Goal: Task Accomplishment & Management: Manage account settings

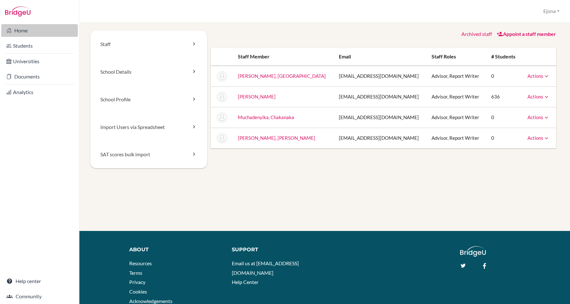
click at [54, 29] on link "Home" at bounding box center [39, 30] width 77 height 13
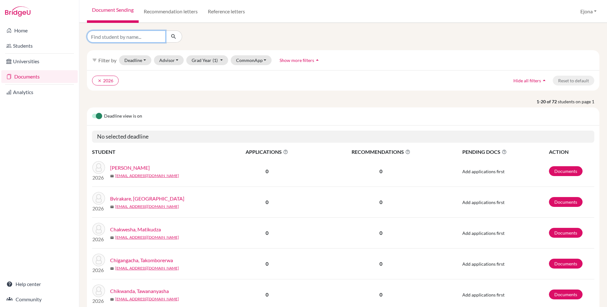
click at [157, 37] on input "Find student by name..." at bounding box center [126, 36] width 79 height 12
type input "tanaka"
click button "submit" at bounding box center [173, 36] width 17 height 12
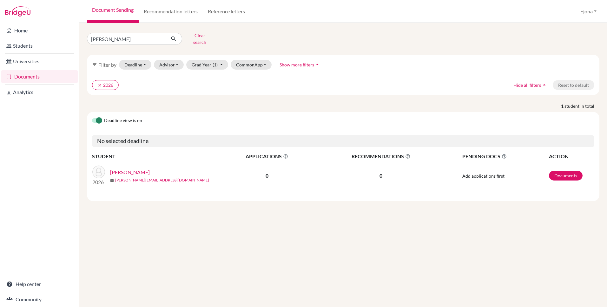
click at [136, 168] on link "Gadze, Tanaka" at bounding box center [130, 172] width 40 height 8
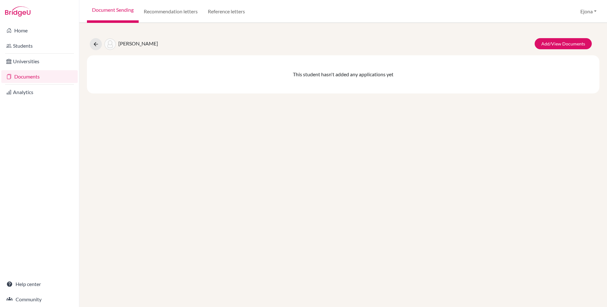
click at [29, 75] on link "Documents" at bounding box center [39, 76] width 77 height 13
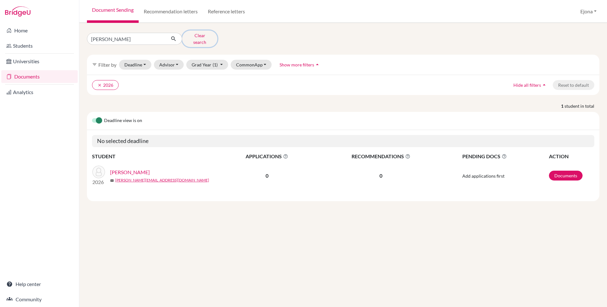
click at [206, 35] on button "Clear search" at bounding box center [199, 38] width 35 height 17
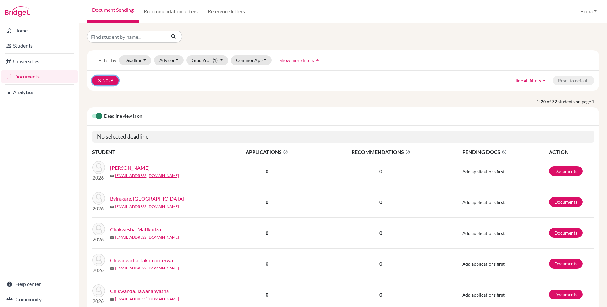
click at [97, 80] on button "clear 2026" at bounding box center [105, 81] width 27 height 10
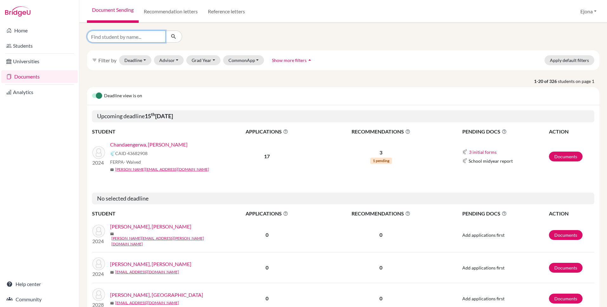
click at [122, 37] on input "Find student by name..." at bounding box center [126, 36] width 79 height 12
type input "t"
click at [241, 80] on p "1-20 of 326 students on page 1" at bounding box center [343, 81] width 522 height 7
click at [157, 144] on link "Chandaengerwa, Tanaka" at bounding box center [148, 145] width 77 height 8
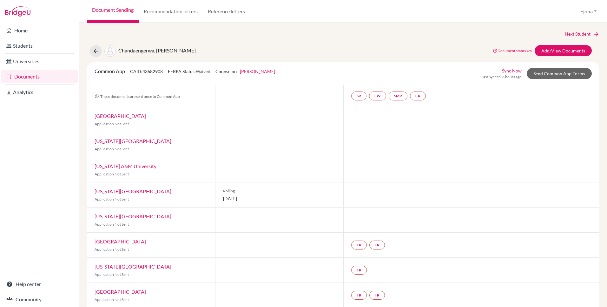
drag, startPoint x: 94, startPoint y: 71, endPoint x: 167, endPoint y: 73, distance: 73.4
click at [167, 73] on div "Common App CAID: 43682908 FERPA Status: Waived Counselor: Beatrice Dzikiti Firs…" at bounding box center [185, 73] width 190 height 12
click at [234, 27] on div "Next Student Chandaengerwa, Tanaka Document status key TR Requirement. Document…" at bounding box center [343, 165] width 528 height 284
click at [383, 98] on link "FW" at bounding box center [377, 95] width 17 height 9
click at [585, 13] on button "Ejona" at bounding box center [589, 11] width 22 height 12
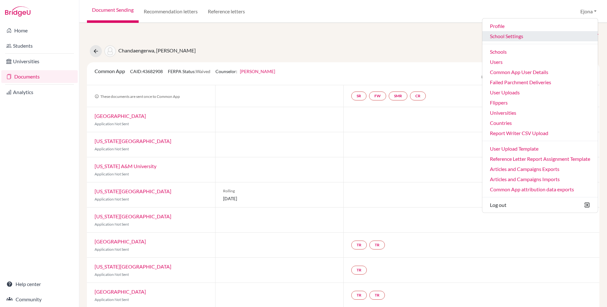
click at [515, 37] on link "School Settings" at bounding box center [541, 36] width 116 height 10
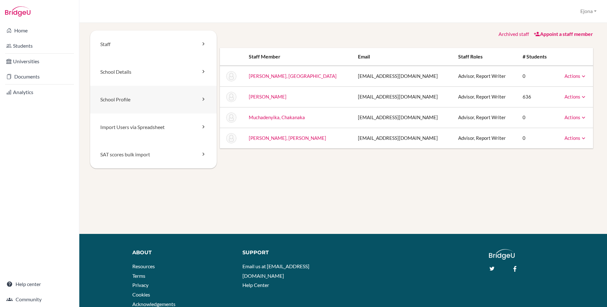
click at [144, 100] on link "School Profile" at bounding box center [153, 100] width 127 height 28
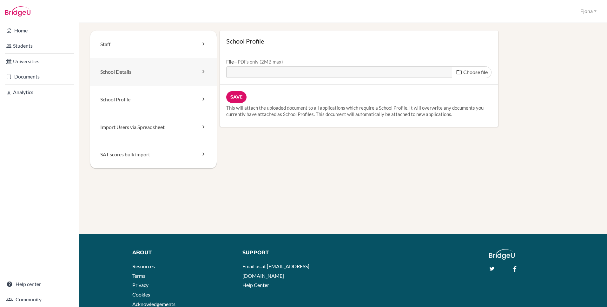
click at [185, 70] on link "School Details" at bounding box center [153, 72] width 127 height 28
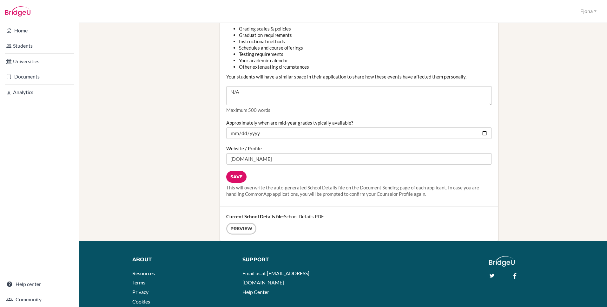
scroll to position [685, 0]
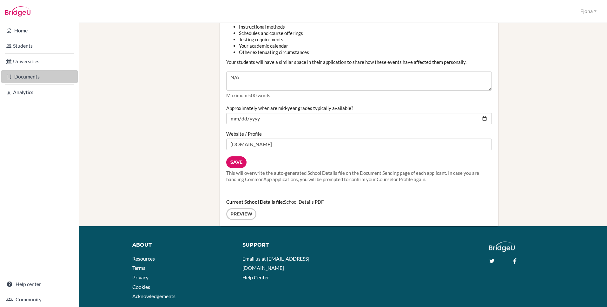
click at [32, 76] on link "Documents" at bounding box center [39, 76] width 77 height 13
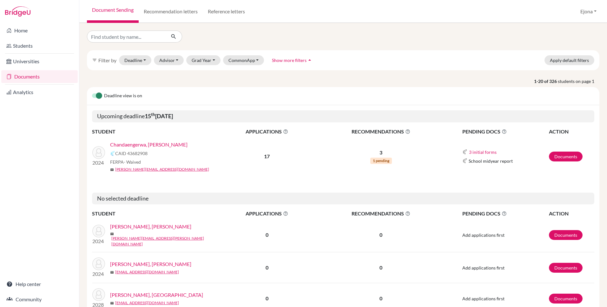
click at [156, 144] on link "Chandaengerwa, [PERSON_NAME]" at bounding box center [148, 145] width 77 height 8
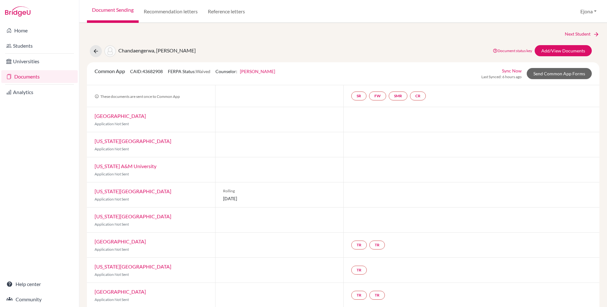
click at [266, 71] on link "Beatrice Dzikiti" at bounding box center [257, 71] width 35 height 5
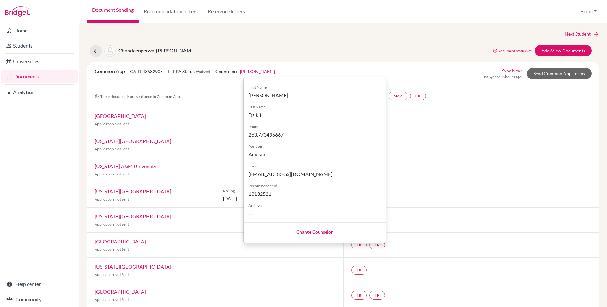
click at [323, 232] on link "Change Counselor" at bounding box center [315, 231] width 37 height 5
select select "265129"
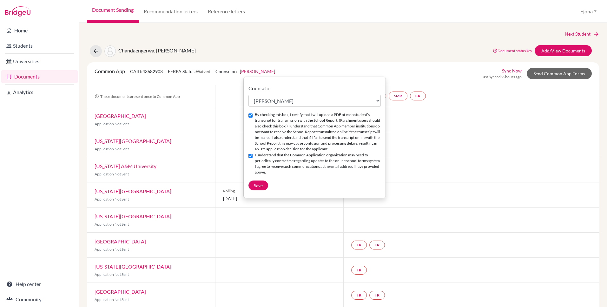
click at [485, 42] on div "Next Student Chandaengerwa, Tanaka Document status key TR Requirement. Document…" at bounding box center [343, 289] width 513 height 518
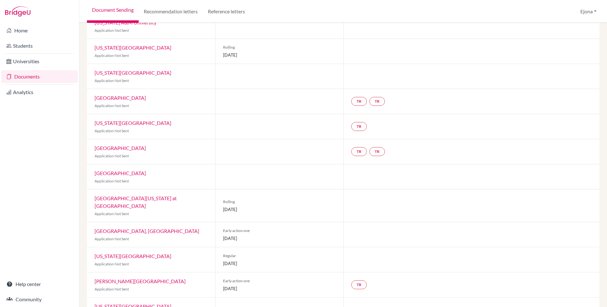
scroll to position [174, 0]
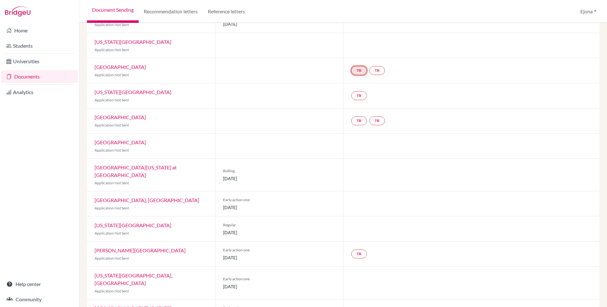
click at [364, 70] on link "TR" at bounding box center [359, 70] width 16 height 9
click at [378, 68] on link "TR" at bounding box center [378, 70] width 16 height 9
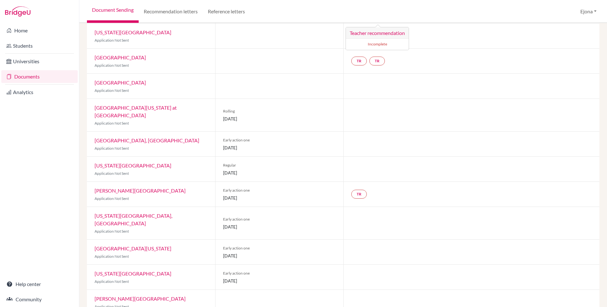
scroll to position [0, 0]
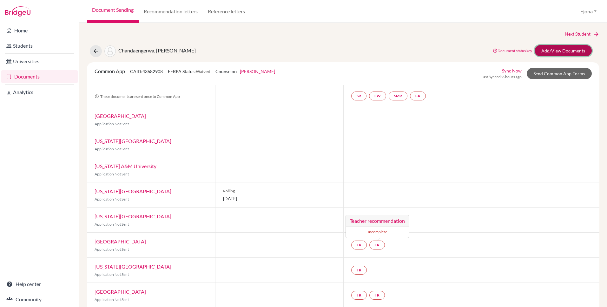
click at [575, 51] on link "Add/View Documents" at bounding box center [563, 50] width 57 height 11
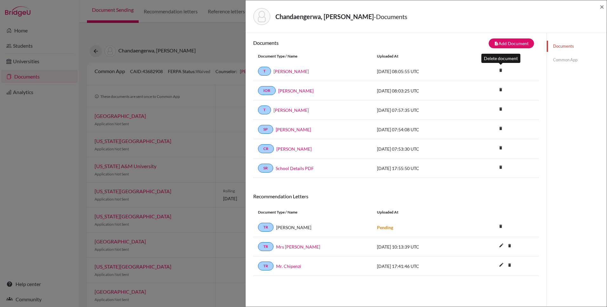
scroll to position [3, 0]
click at [289, 70] on link "Mrs B. Dzikiti" at bounding box center [291, 71] width 35 height 7
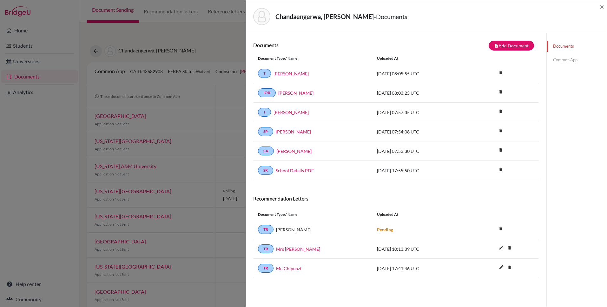
scroll to position [0, 0]
click at [515, 46] on button "note_add Add Document" at bounding box center [511, 45] width 45 height 10
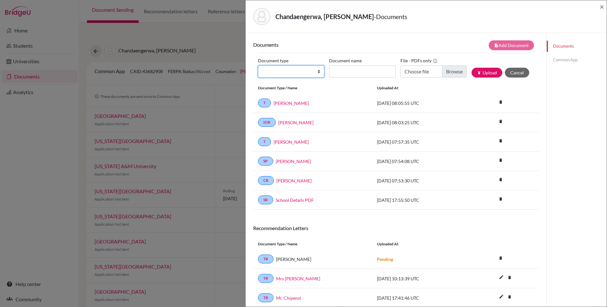
click at [306, 69] on select "Change explanation for Common App reports Counselor recommendation Internationa…" at bounding box center [291, 71] width 66 height 12
select select "2"
click at [258, 65] on select "Change explanation for Common App reports Counselor recommendation Internationa…" at bounding box center [291, 71] width 66 height 12
click at [295, 163] on link "Mrs B. Dzikiti" at bounding box center [293, 161] width 35 height 7
click at [307, 67] on select "Change explanation for Common App reports Counselor recommendation Internationa…" at bounding box center [291, 71] width 66 height 12
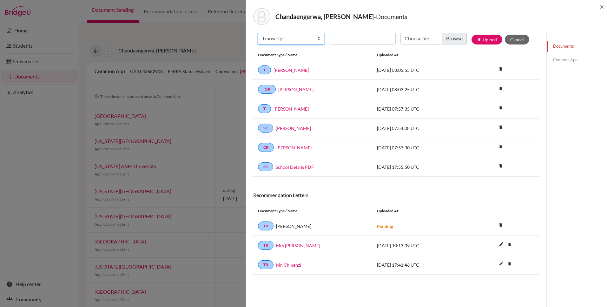
scroll to position [33, 0]
click at [567, 59] on link "Common App" at bounding box center [577, 59] width 60 height 11
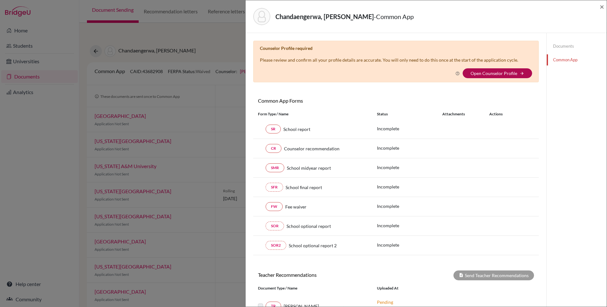
click at [514, 71] on link "Open Counselor Profile" at bounding box center [494, 72] width 47 height 5
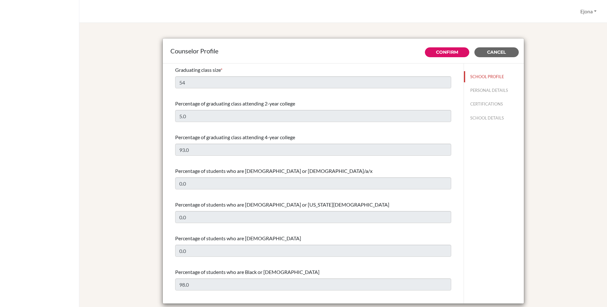
select select "1"
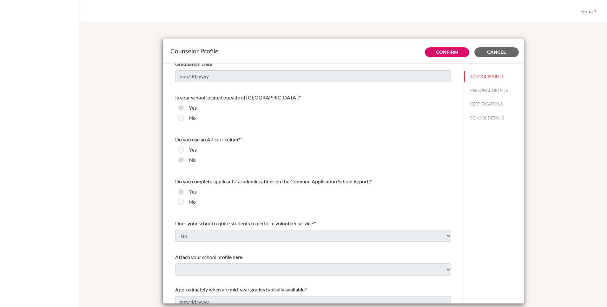
scroll to position [554, 0]
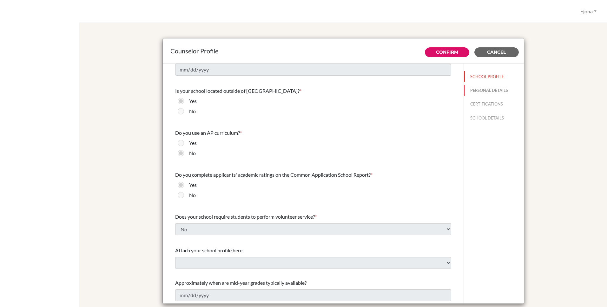
click at [505, 89] on button "PERSONAL DETAILS" at bounding box center [494, 90] width 60 height 11
type input "[PERSON_NAME]"
type input "Dzikiti"
type input "Advisor"
type input "263.+263773496667"
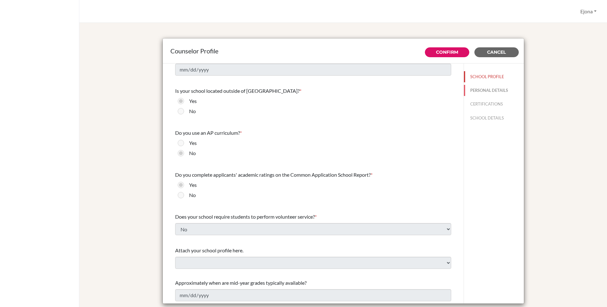
type input "[EMAIL_ADDRESS][DOMAIN_NAME]"
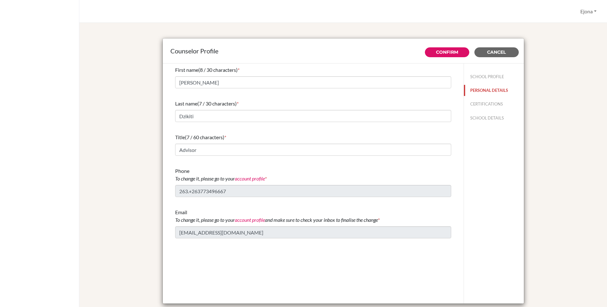
scroll to position [0, 0]
click at [497, 100] on button "CERTIFICATIONS" at bounding box center [494, 103] width 60 height 11
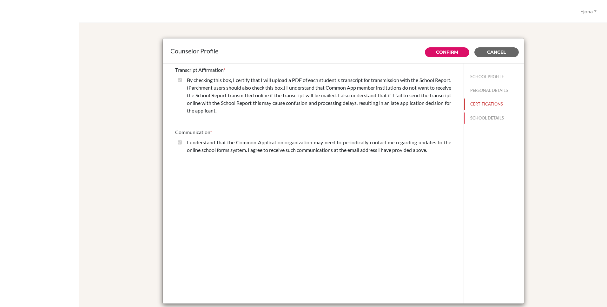
click at [494, 118] on button "SCHOOL DETAILS" at bounding box center [494, 117] width 60 height 11
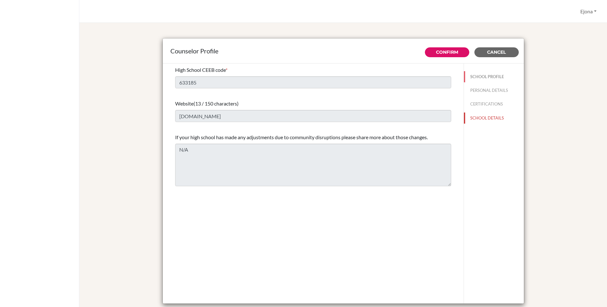
click at [487, 76] on button "SCHOOL PROFILE" at bounding box center [494, 76] width 60 height 11
type input "54"
type input "5.0"
select select "1"
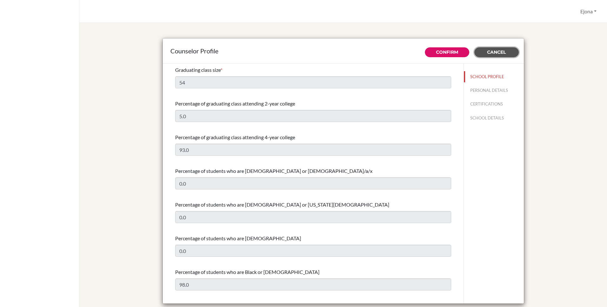
click at [507, 52] on button "Cancel" at bounding box center [497, 52] width 44 height 10
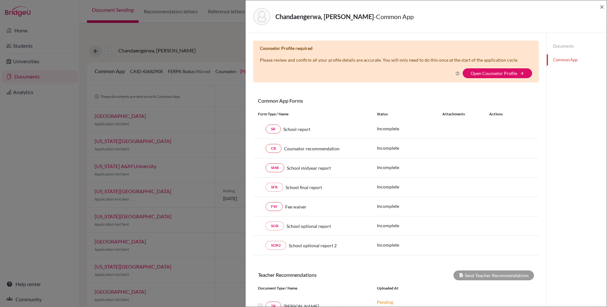
click at [559, 44] on link "Documents" at bounding box center [577, 46] width 60 height 11
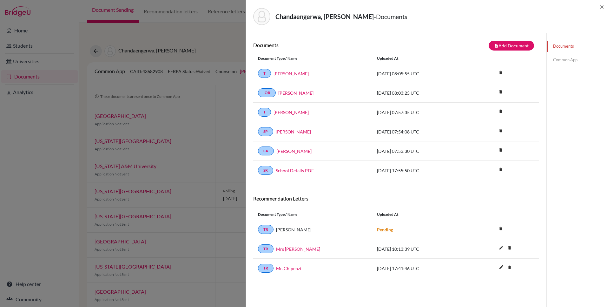
click at [567, 61] on link "Common App" at bounding box center [577, 59] width 60 height 11
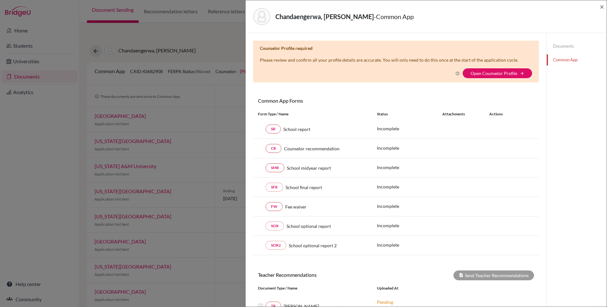
click at [564, 44] on link "Documents" at bounding box center [577, 46] width 60 height 11
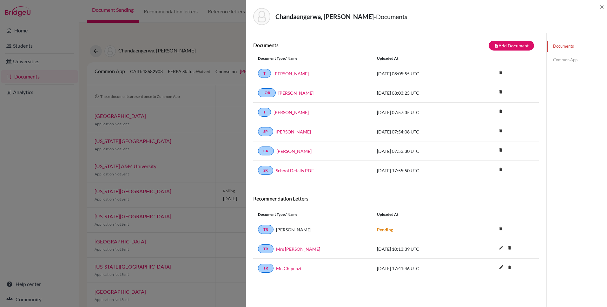
click at [576, 59] on link "Common App" at bounding box center [577, 59] width 60 height 11
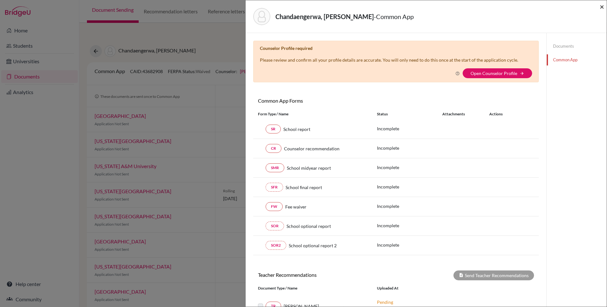
click at [601, 7] on span "×" at bounding box center [602, 6] width 4 height 9
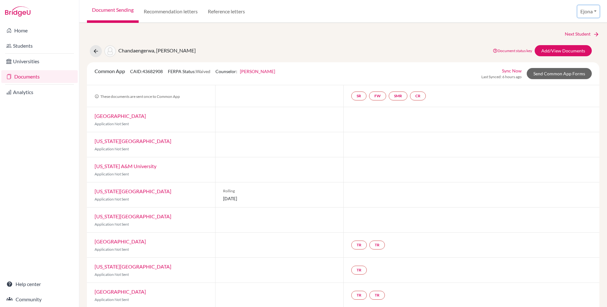
click at [587, 14] on button "Ejona" at bounding box center [589, 11] width 22 height 12
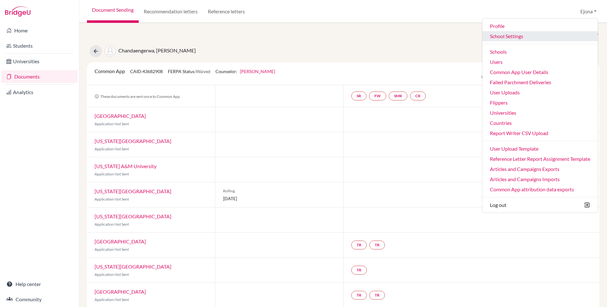
click at [514, 34] on link "School Settings" at bounding box center [541, 36] width 116 height 10
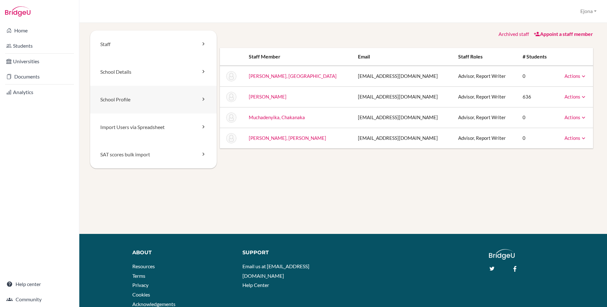
click at [134, 96] on link "School Profile" at bounding box center [153, 100] width 127 height 28
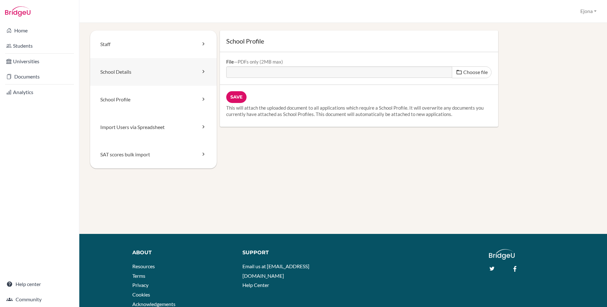
click at [188, 67] on link "School Details" at bounding box center [153, 72] width 127 height 28
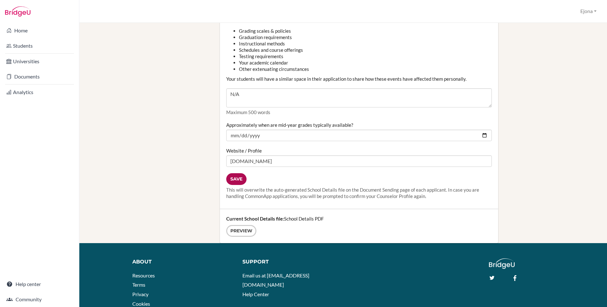
scroll to position [669, 0]
click at [34, 61] on link "Universities" at bounding box center [39, 61] width 77 height 13
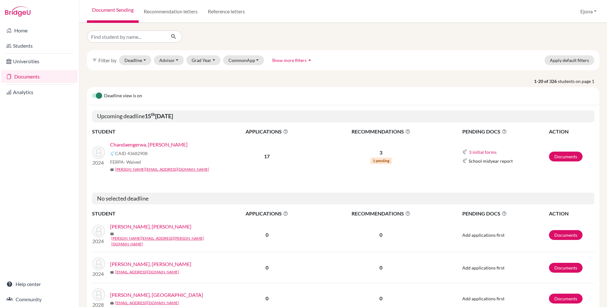
click at [159, 141] on link "Chandaengerwa, [PERSON_NAME]" at bounding box center [148, 145] width 77 height 8
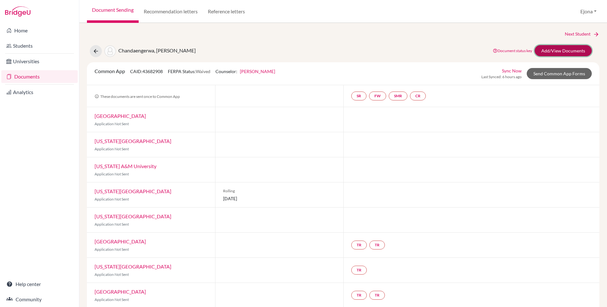
click at [566, 50] on link "Add/View Documents" at bounding box center [563, 50] width 57 height 11
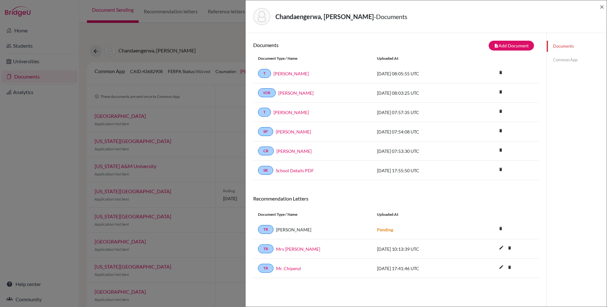
click at [566, 61] on link "Common App" at bounding box center [577, 59] width 60 height 11
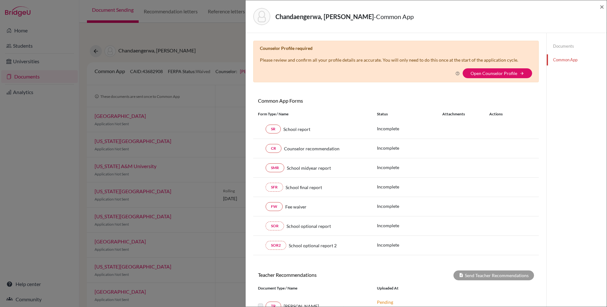
scroll to position [1, 0]
click at [492, 72] on link "Open Counselor Profile" at bounding box center [494, 72] width 47 height 5
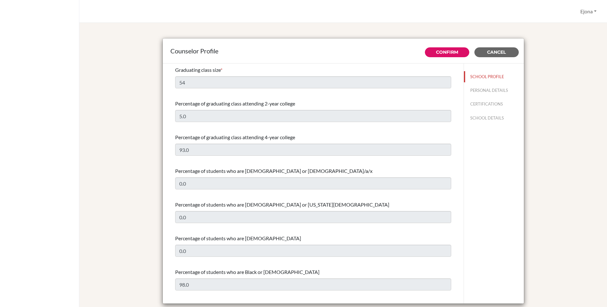
select select "1"
click at [497, 52] on span "Cancel" at bounding box center [496, 52] width 19 height 6
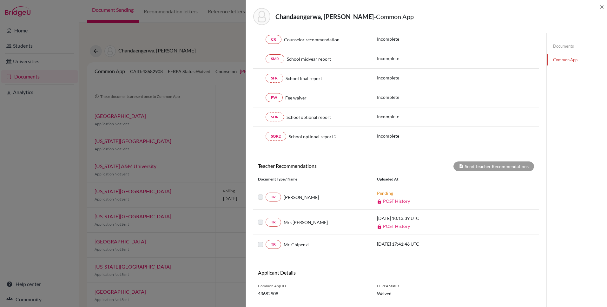
scroll to position [124, 0]
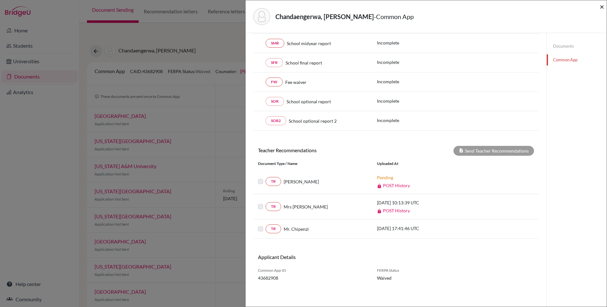
click at [600, 5] on span "×" at bounding box center [602, 6] width 4 height 9
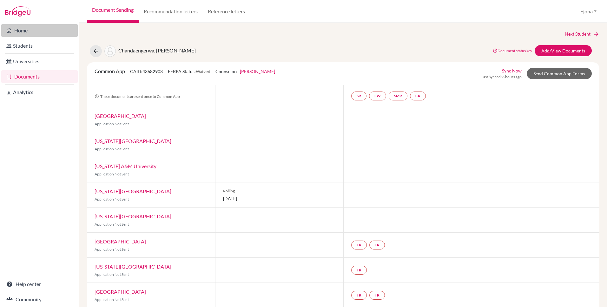
click at [43, 30] on link "Home" at bounding box center [39, 30] width 77 height 13
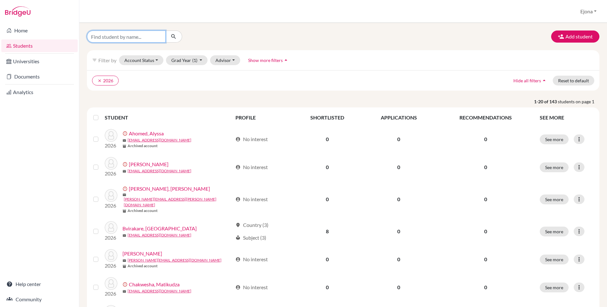
click at [150, 33] on input "Find student by name..." at bounding box center [126, 36] width 79 height 12
click at [98, 78] on icon "clear" at bounding box center [99, 80] width 4 height 4
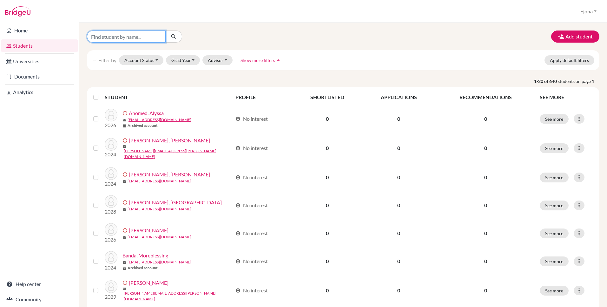
click at [143, 36] on input "Find student by name..." at bounding box center [126, 36] width 79 height 12
type input "tanaka"
click at [175, 36] on icon "submit" at bounding box center [173, 36] width 6 height 6
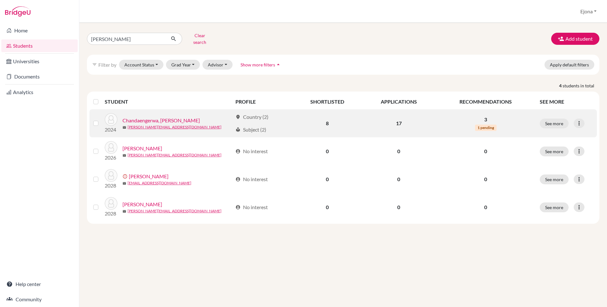
click at [170, 117] on link "Chandaengerwa, [PERSON_NAME]" at bounding box center [161, 121] width 77 height 8
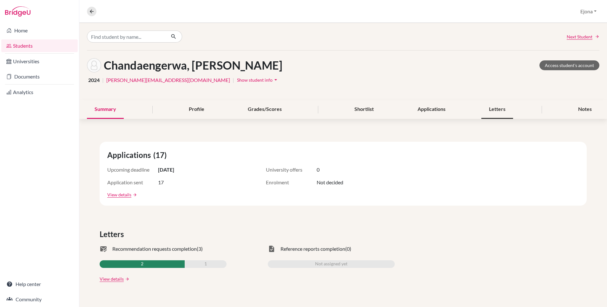
click at [494, 108] on div "Letters" at bounding box center [498, 109] width 32 height 19
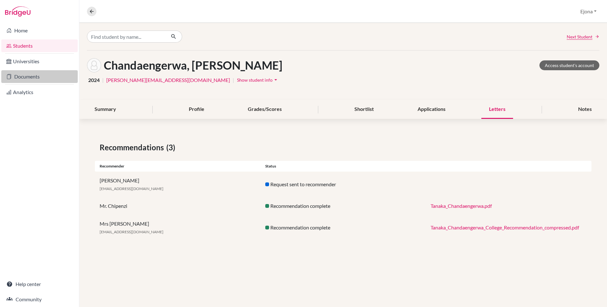
click at [45, 79] on link "Documents" at bounding box center [39, 76] width 77 height 13
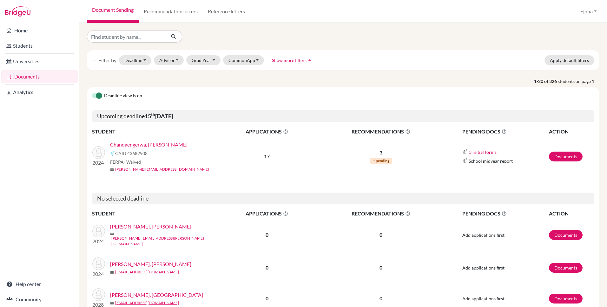
click at [158, 144] on link "Chandaengerwa, [PERSON_NAME]" at bounding box center [148, 145] width 77 height 8
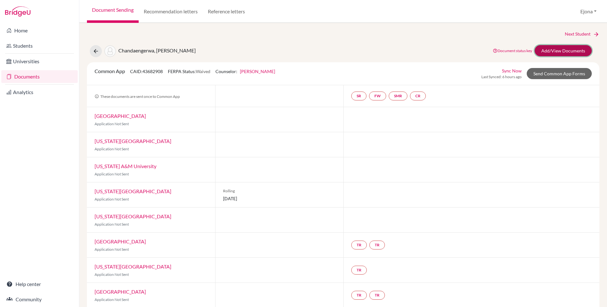
click at [577, 50] on link "Add/View Documents" at bounding box center [563, 50] width 57 height 11
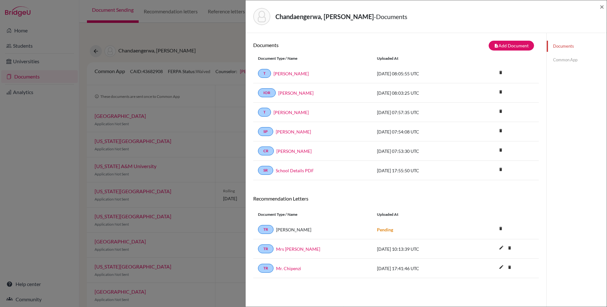
click at [565, 57] on link "Common App" at bounding box center [577, 59] width 60 height 11
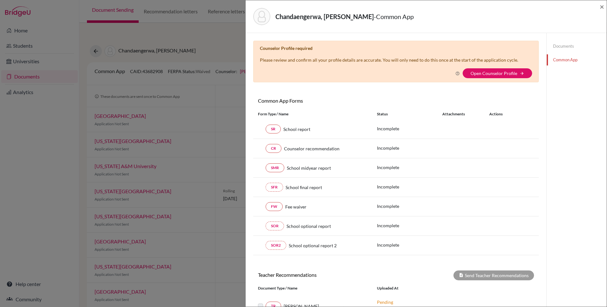
click at [571, 45] on link "Documents" at bounding box center [577, 46] width 60 height 11
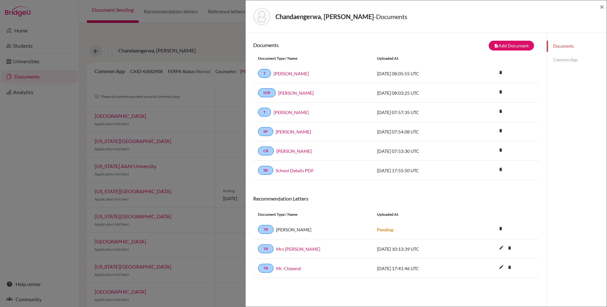
click at [570, 59] on link "Common App" at bounding box center [577, 59] width 60 height 11
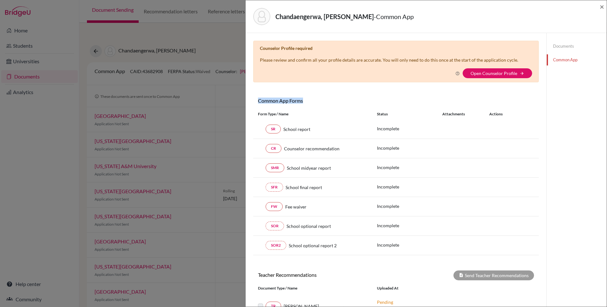
drag, startPoint x: 258, startPoint y: 99, endPoint x: 313, endPoint y: 98, distance: 55.6
click at [313, 98] on h6 "Common App Forms" at bounding box center [324, 100] width 143 height 6
drag, startPoint x: 380, startPoint y: 58, endPoint x: 522, endPoint y: 57, distance: 142.2
click at [522, 57] on div "Counselor Profile required Please review and confirm all your profile details a…" at bounding box center [396, 62] width 286 height 42
click at [456, 20] on div "Chandaengerwa, [PERSON_NAME] - Common App" at bounding box center [424, 16] width 342 height 17
